Goal: Task Accomplishment & Management: Use online tool/utility

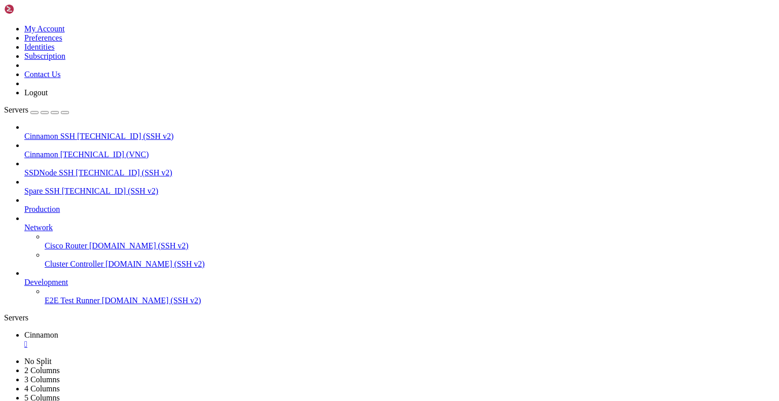
click at [187, 340] on div "" at bounding box center [399, 344] width 751 height 9
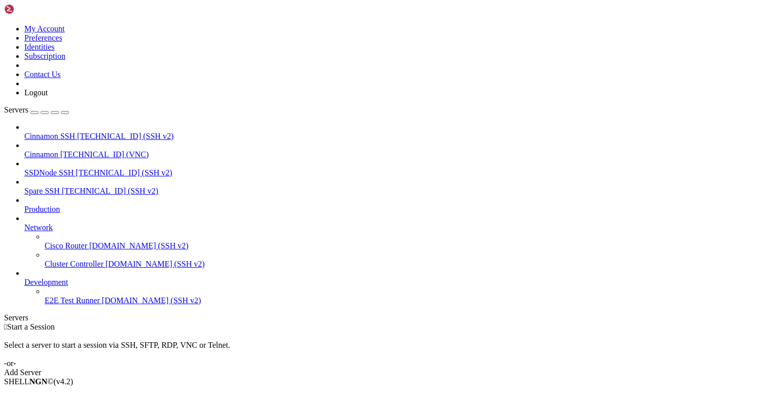
click at [4, 24] on icon at bounding box center [4, 24] width 0 height 0
click at [48, 97] on link "Logout" at bounding box center [35, 92] width 23 height 9
